Goal: Task Accomplishment & Management: Use online tool/utility

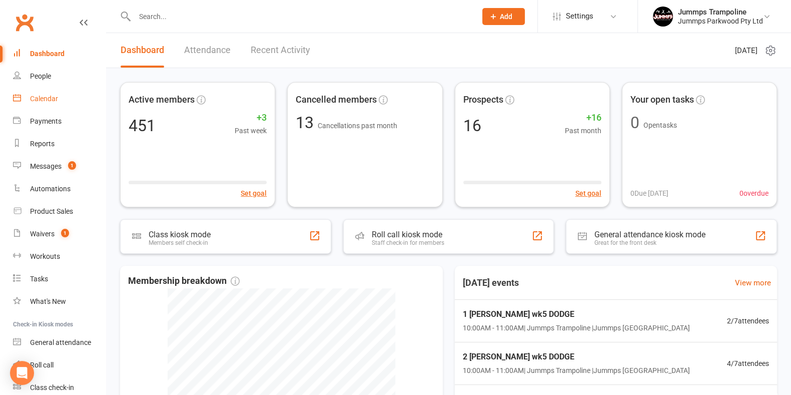
click at [54, 101] on div "Calendar" at bounding box center [44, 99] width 28 height 8
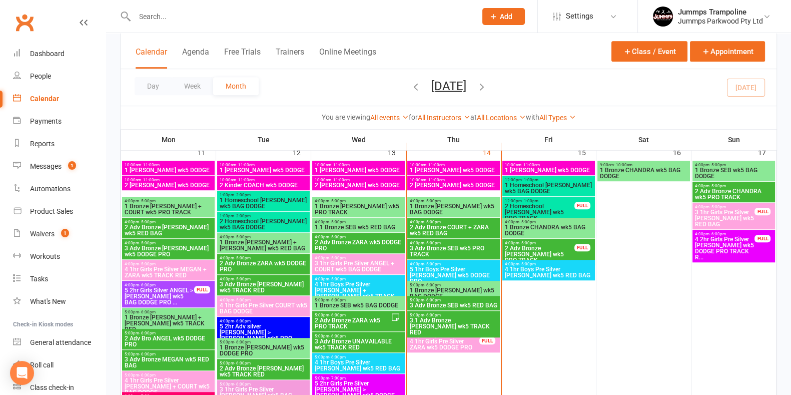
scroll to position [807, 0]
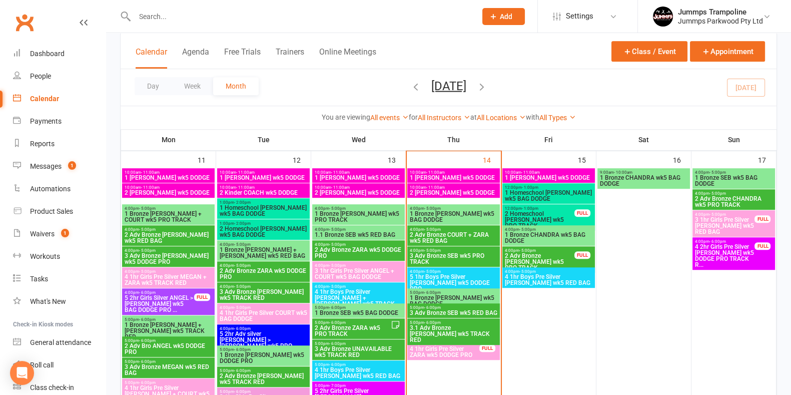
click at [446, 175] on span "1 [PERSON_NAME] wk5 DODGE" at bounding box center [453, 178] width 89 height 6
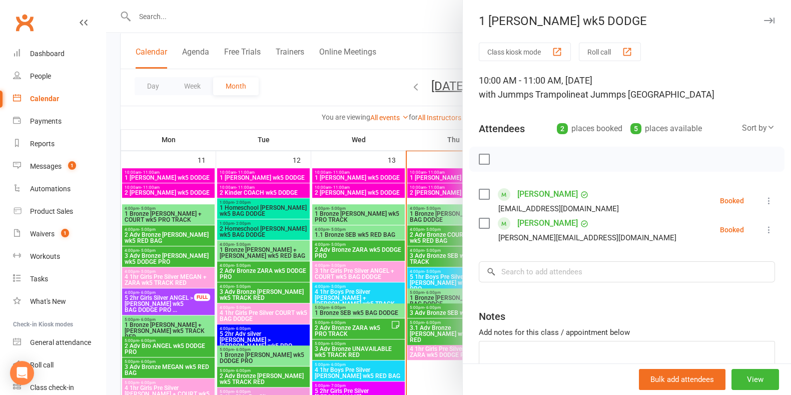
click at [764, 22] on icon "button" at bounding box center [769, 21] width 11 height 6
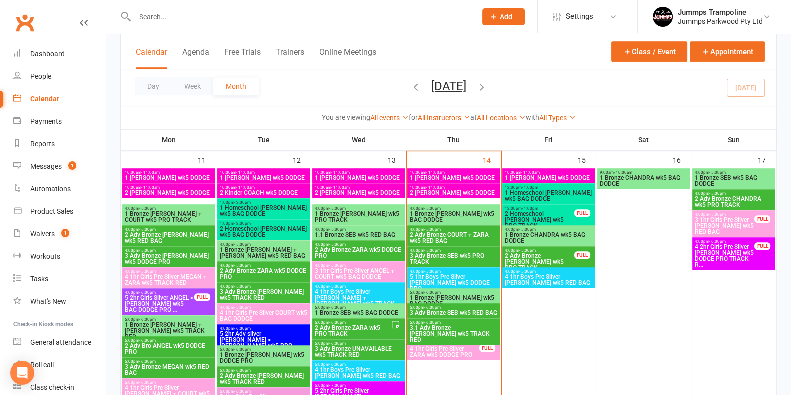
click at [464, 194] on span "2 [PERSON_NAME] wk5 DODGE" at bounding box center [453, 193] width 89 height 6
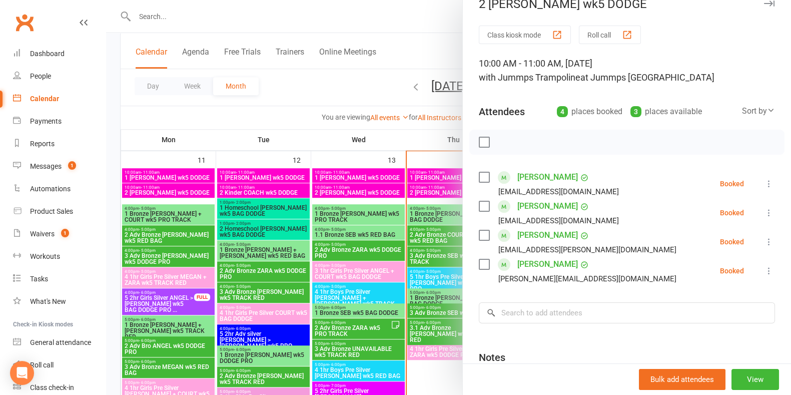
scroll to position [0, 0]
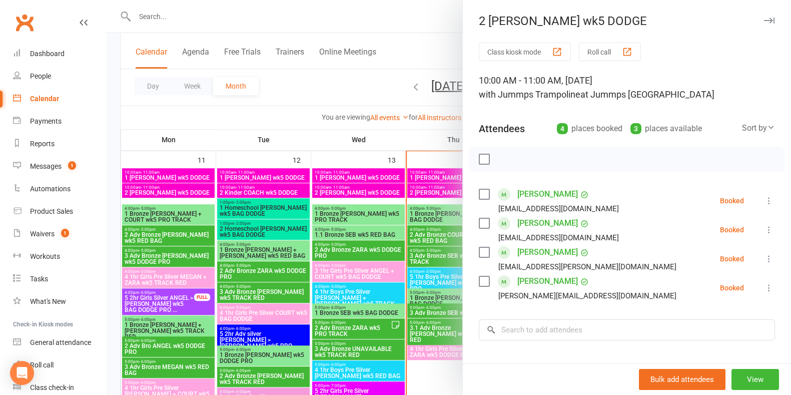
click at [764, 19] on icon "button" at bounding box center [769, 21] width 11 height 6
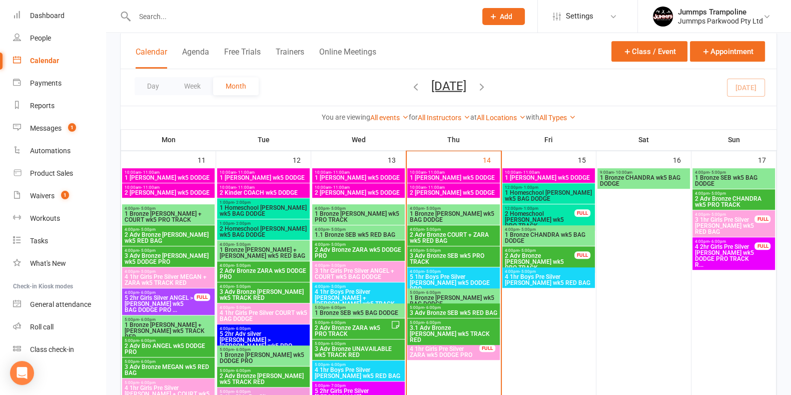
scroll to position [41, 0]
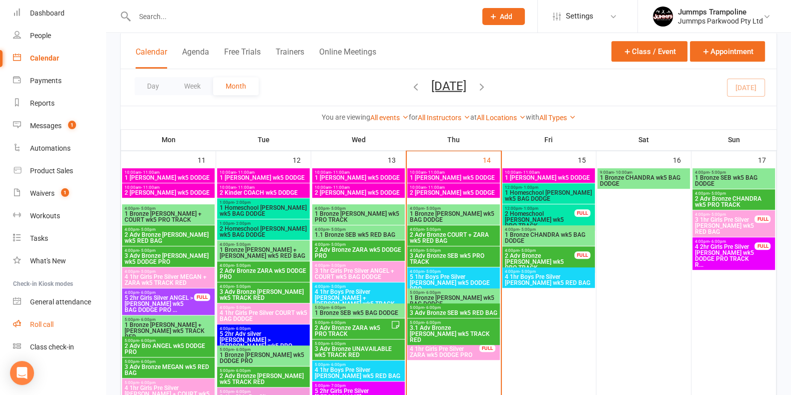
click at [46, 328] on div "Roll call" at bounding box center [42, 324] width 24 height 8
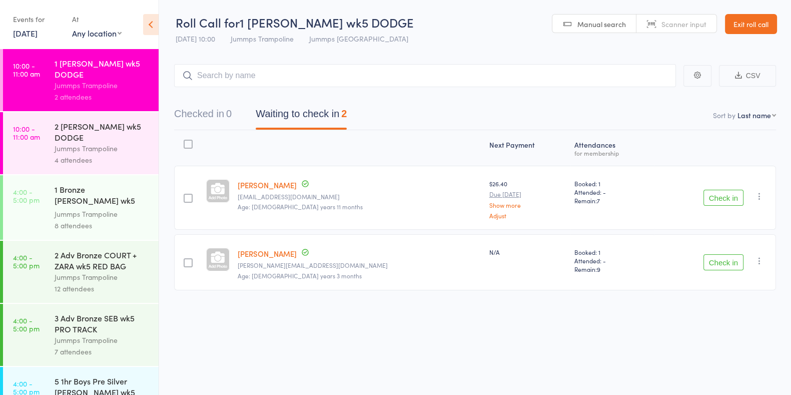
click at [115, 153] on div "Jummps Trampoline" at bounding box center [103, 149] width 96 height 12
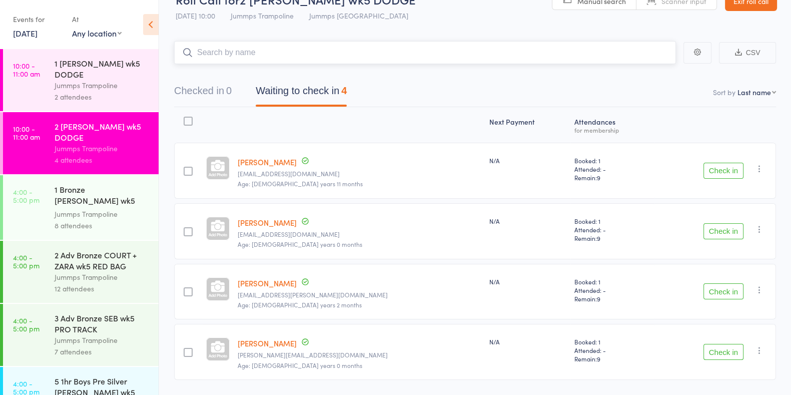
scroll to position [25, 0]
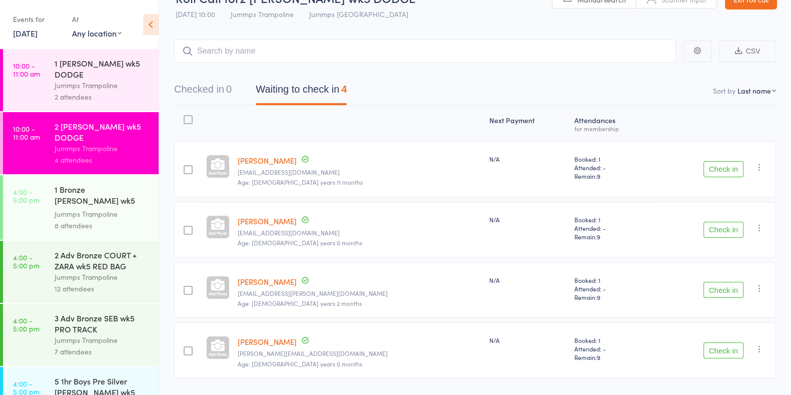
click at [732, 169] on button "Check in" at bounding box center [723, 169] width 40 height 16
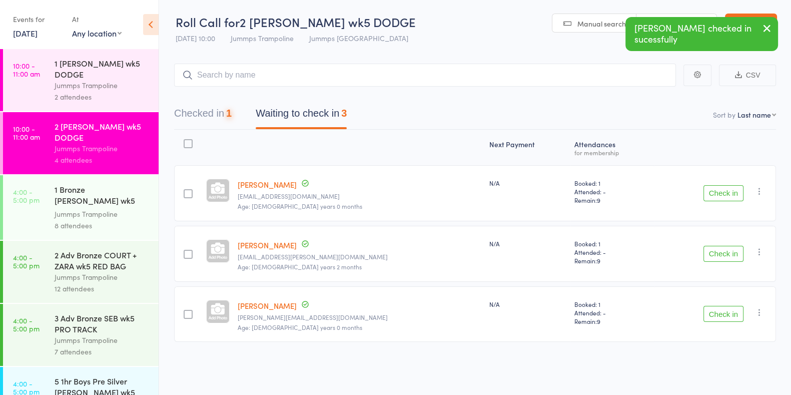
scroll to position [0, 0]
